Goal: Book appointment/travel/reservation

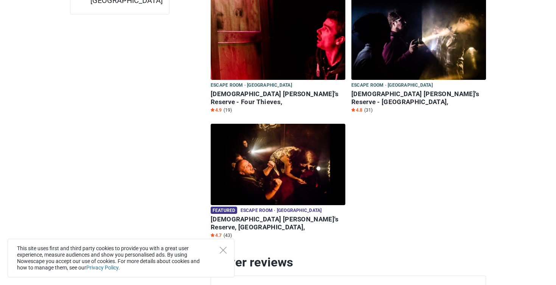
scroll to position [167, 0]
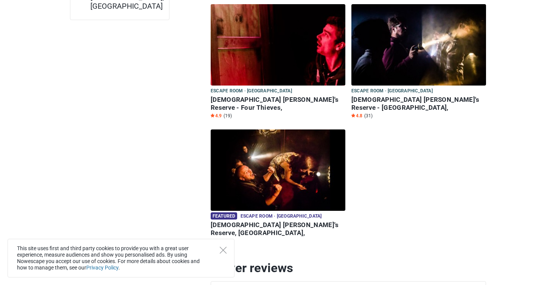
click at [308, 53] on img at bounding box center [278, 44] width 135 height 81
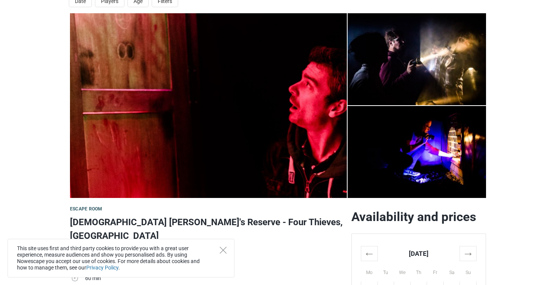
scroll to position [32, 0]
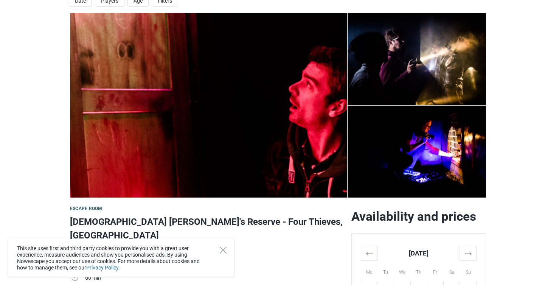
click at [281, 99] on img at bounding box center [208, 105] width 277 height 185
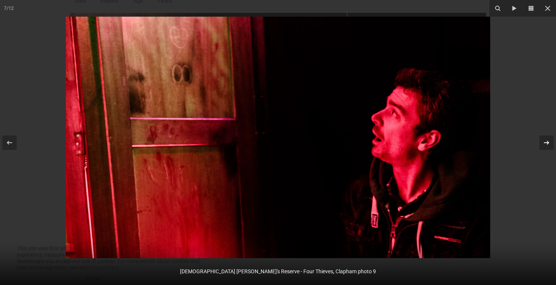
click at [551, 137] on div at bounding box center [546, 142] width 14 height 14
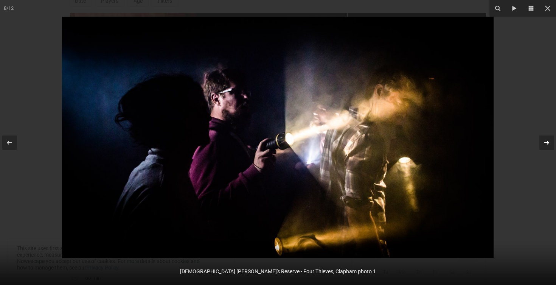
click at [551, 137] on div at bounding box center [546, 142] width 14 height 14
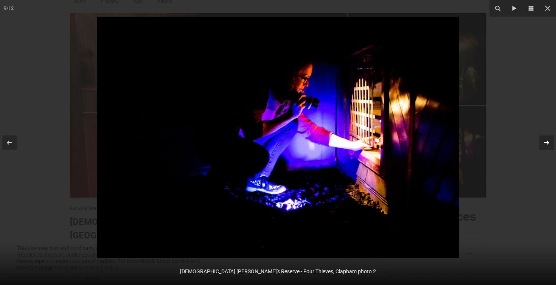
click at [551, 137] on div at bounding box center [546, 142] width 14 height 14
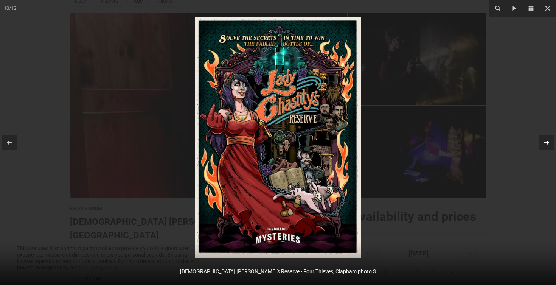
click at [551, 137] on div at bounding box center [546, 142] width 14 height 14
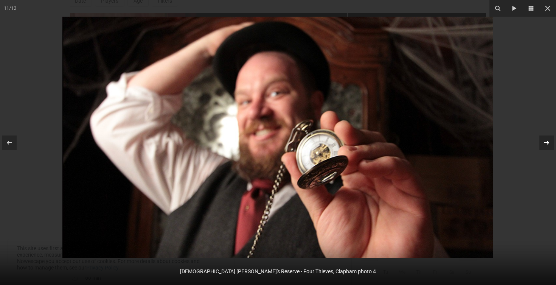
click at [551, 137] on div at bounding box center [546, 142] width 14 height 14
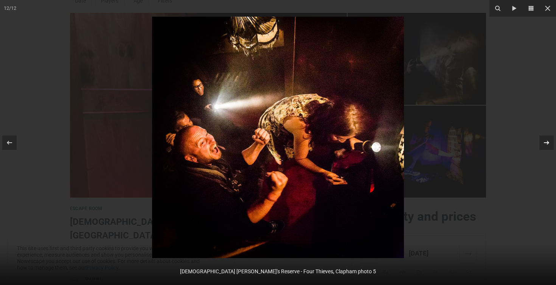
click at [551, 137] on div at bounding box center [546, 142] width 14 height 14
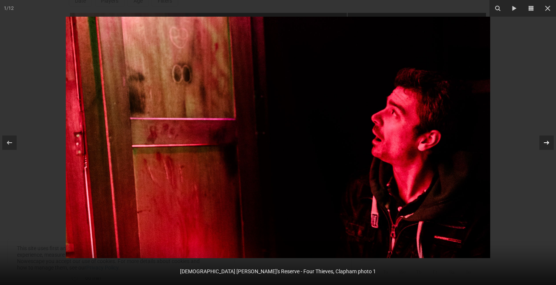
click at [551, 137] on div at bounding box center [546, 142] width 14 height 14
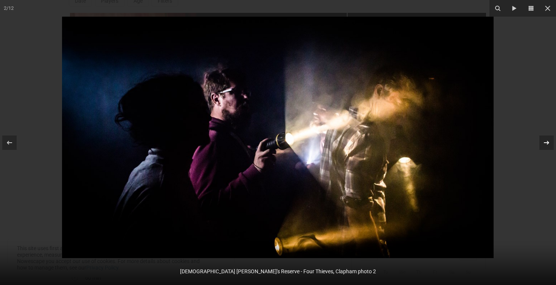
click at [551, 137] on div at bounding box center [546, 142] width 14 height 14
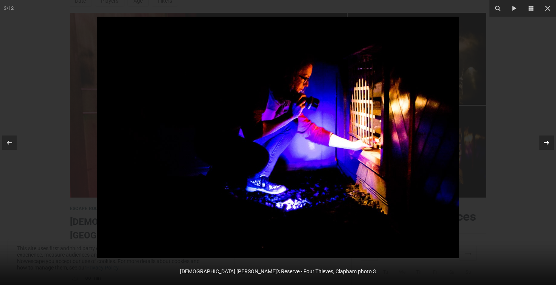
click at [549, 137] on div at bounding box center [546, 142] width 14 height 14
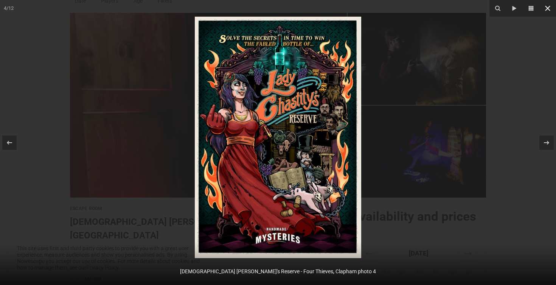
click at [551, 6] on icon at bounding box center [547, 8] width 9 height 9
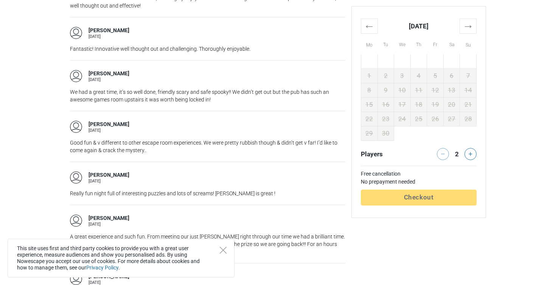
scroll to position [792, 0]
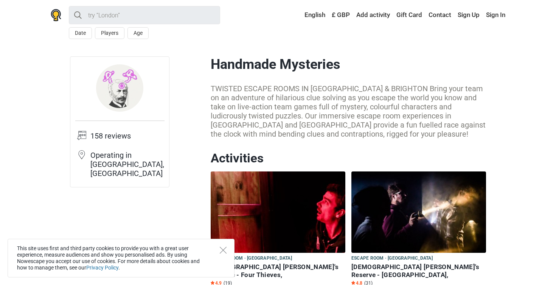
scroll to position [167, 0]
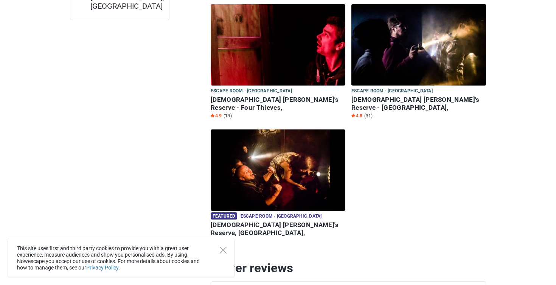
click at [385, 53] on img at bounding box center [418, 44] width 135 height 81
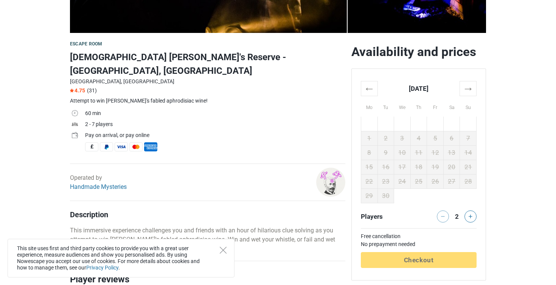
scroll to position [197, 0]
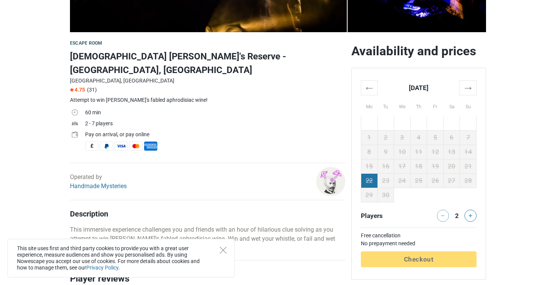
click at [373, 181] on td "22" at bounding box center [369, 180] width 17 height 14
click at [465, 86] on th "→" at bounding box center [468, 87] width 17 height 15
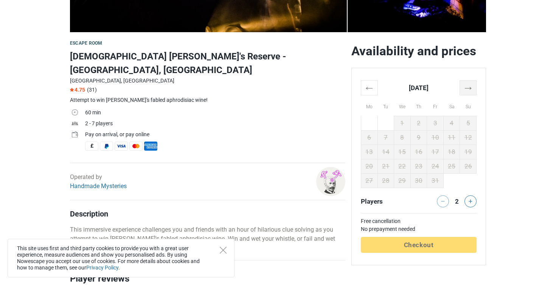
click at [465, 86] on th "→" at bounding box center [468, 87] width 17 height 15
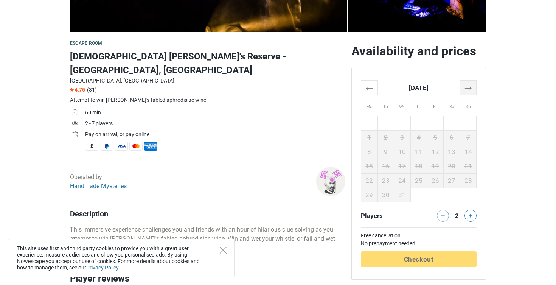
click at [465, 86] on th "→" at bounding box center [468, 87] width 17 height 15
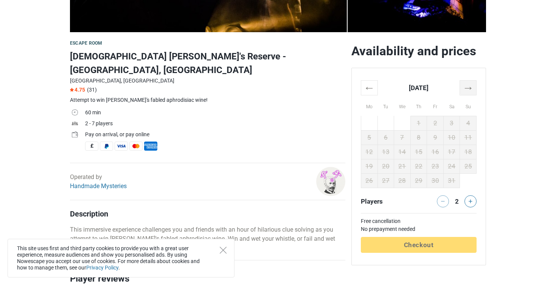
click at [465, 86] on th "→" at bounding box center [468, 87] width 17 height 15
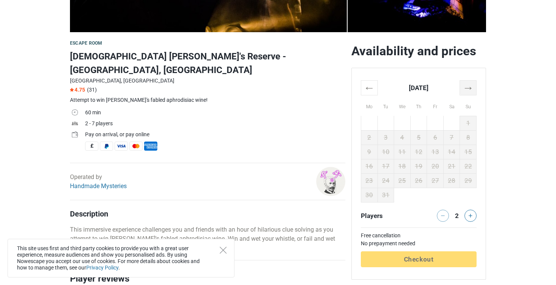
click at [465, 86] on th "→" at bounding box center [468, 87] width 17 height 15
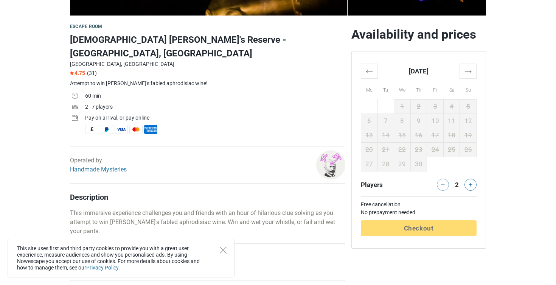
scroll to position [141, 0]
